Goal: Entertainment & Leisure: Consume media (video, audio)

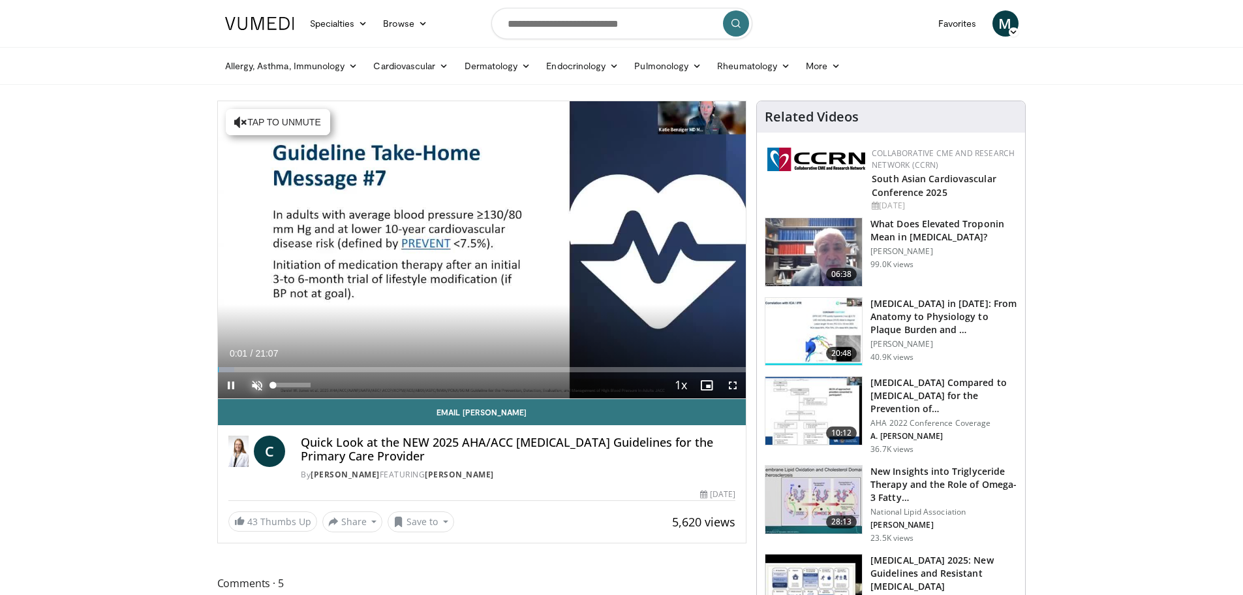
click at [255, 386] on span "Video Player" at bounding box center [257, 385] width 26 height 26
